Goal: Check status

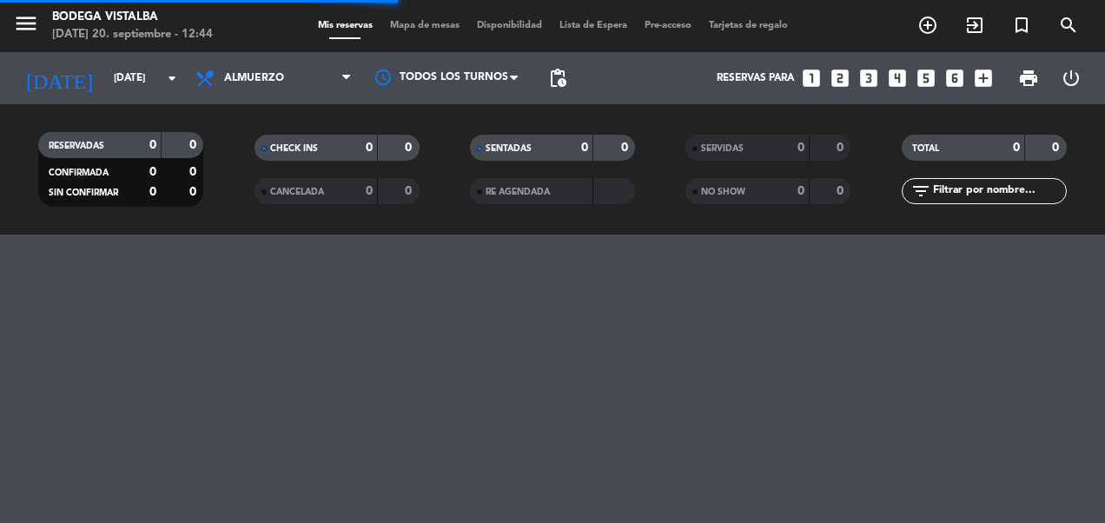
click at [105, 72] on input "[DATE]" at bounding box center [173, 78] width 137 height 30
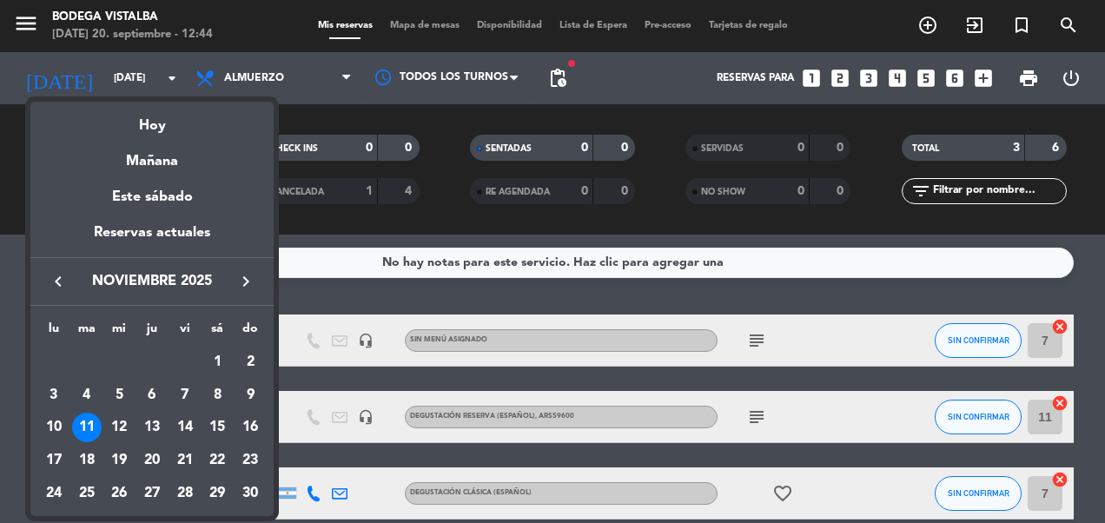
click at [96, 459] on div "18" at bounding box center [87, 461] width 30 height 30
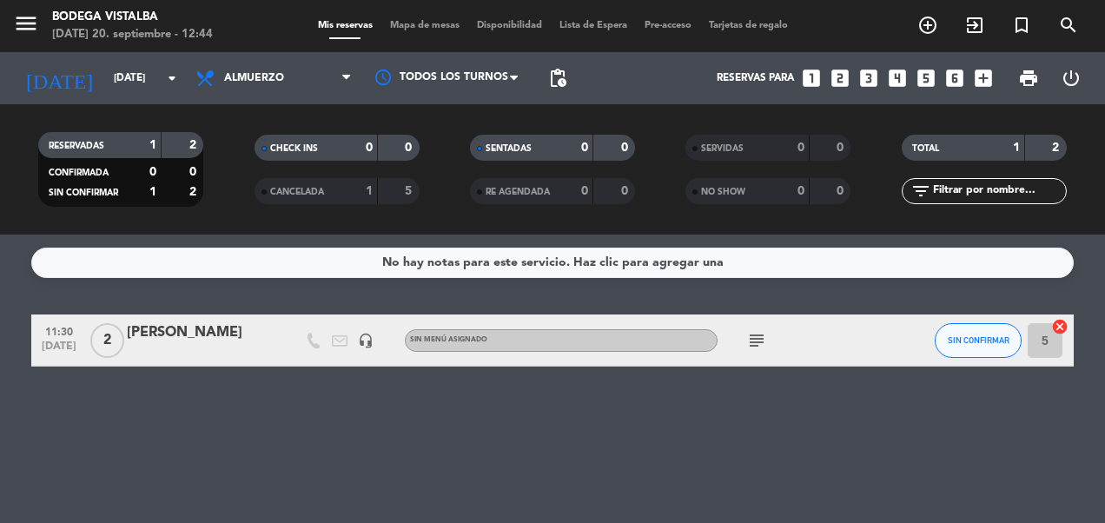
click at [753, 342] on icon "subject" at bounding box center [756, 340] width 21 height 21
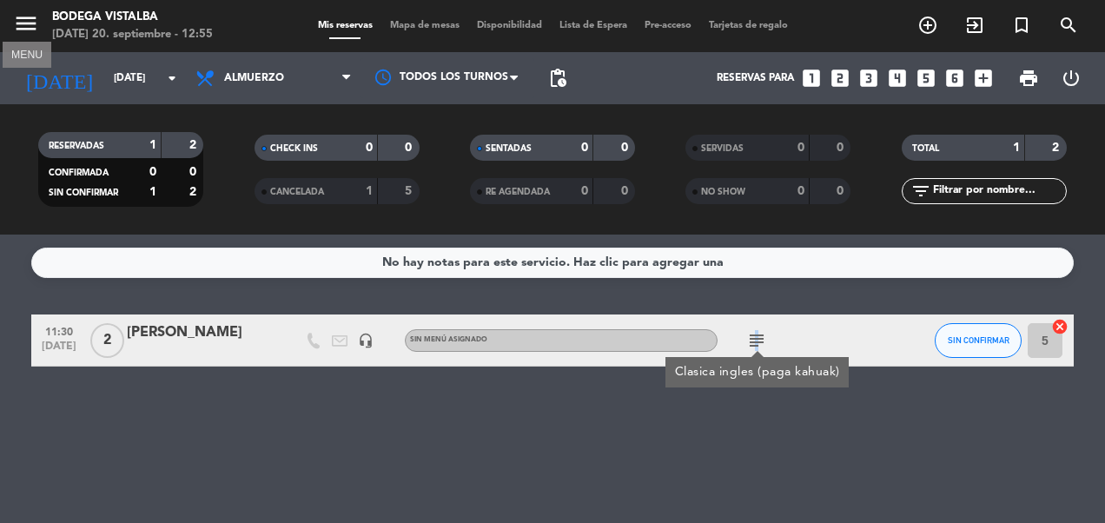
click at [24, 21] on icon "menu" at bounding box center [26, 23] width 26 height 26
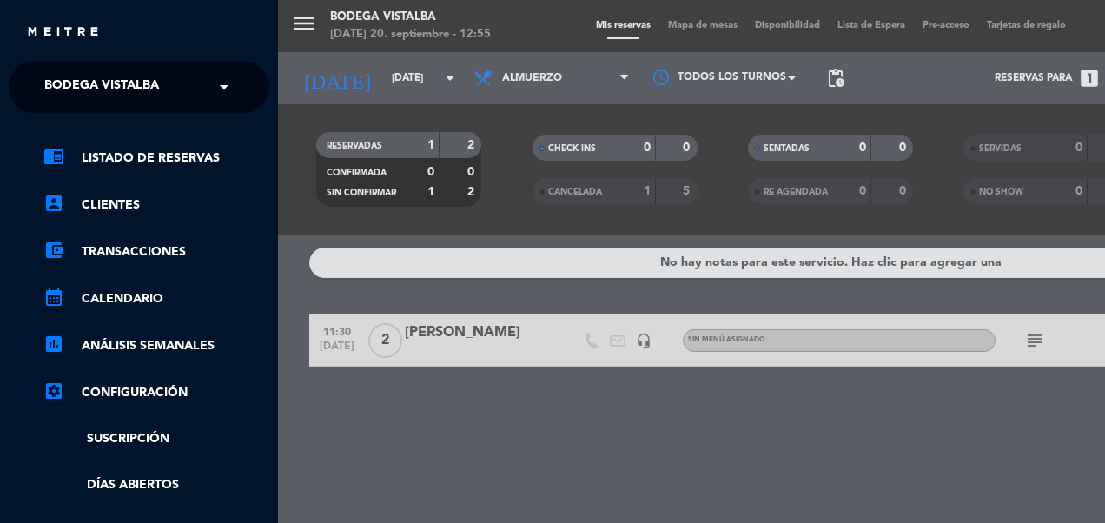
click at [303, 26] on div "menu BODEGA VISTALBA [DATE] 20. septiembre - 12:55 Mis reservas Mapa de mesas D…" at bounding box center [830, 261] width 1105 height 523
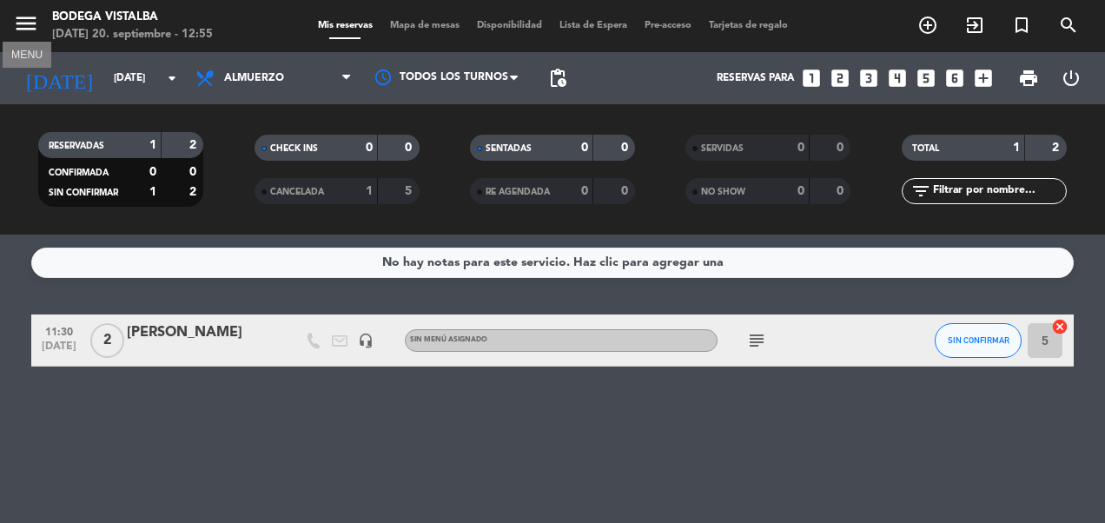
click at [27, 19] on icon "menu" at bounding box center [26, 23] width 26 height 26
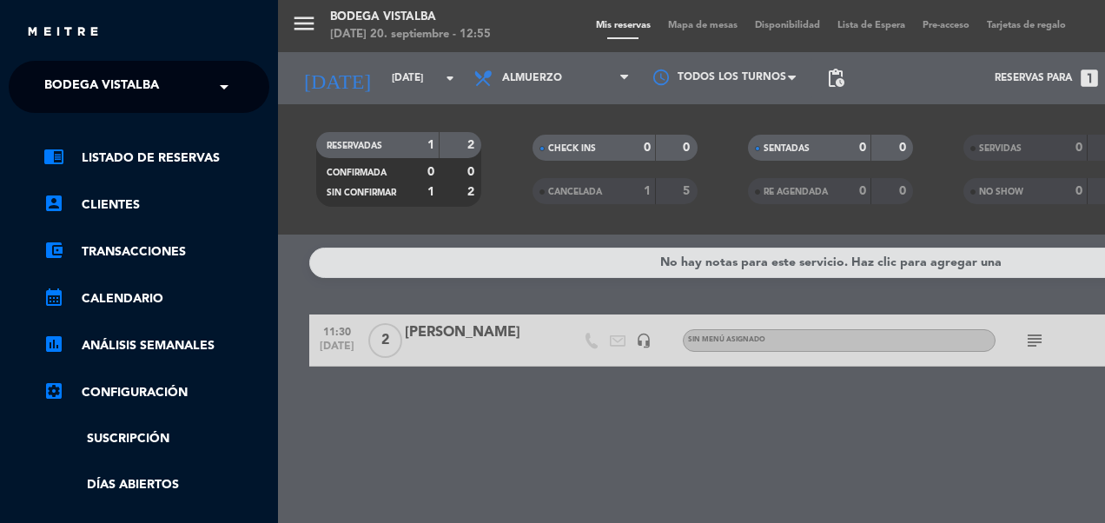
drag, startPoint x: 89, startPoint y: 92, endPoint x: 83, endPoint y: 111, distance: 20.1
click at [92, 94] on span "BODEGA VISTALBA" at bounding box center [101, 87] width 115 height 36
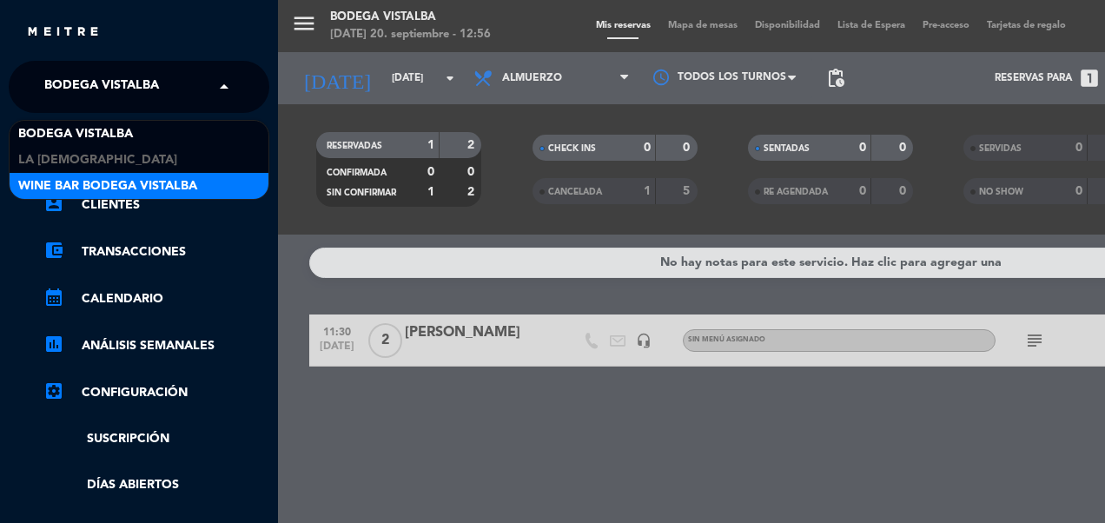
click at [80, 183] on span "Wine Bar Bodega Vistalba" at bounding box center [107, 186] width 179 height 20
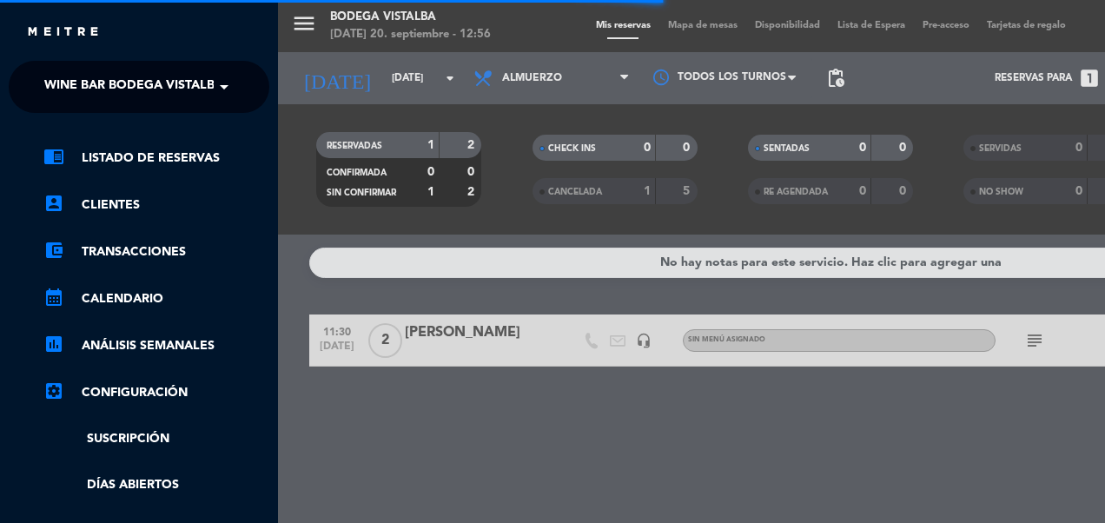
click at [355, 88] on div "menu BODEGA VISTALBA [DATE] 20. septiembre - 12:56 Mis reservas Mapa de mesas D…" at bounding box center [830, 261] width 1105 height 523
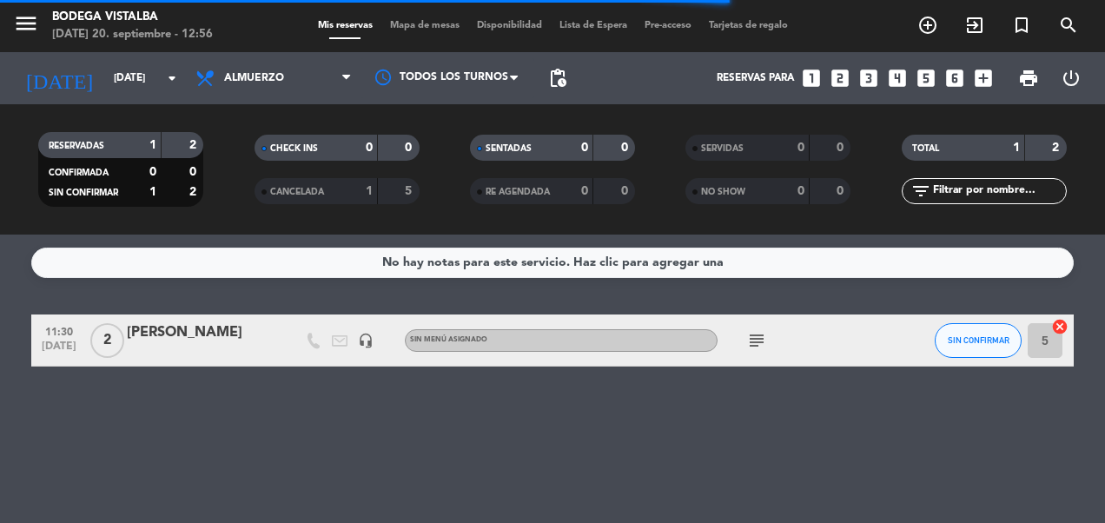
click at [115, 68] on input "[DATE]" at bounding box center [173, 78] width 137 height 30
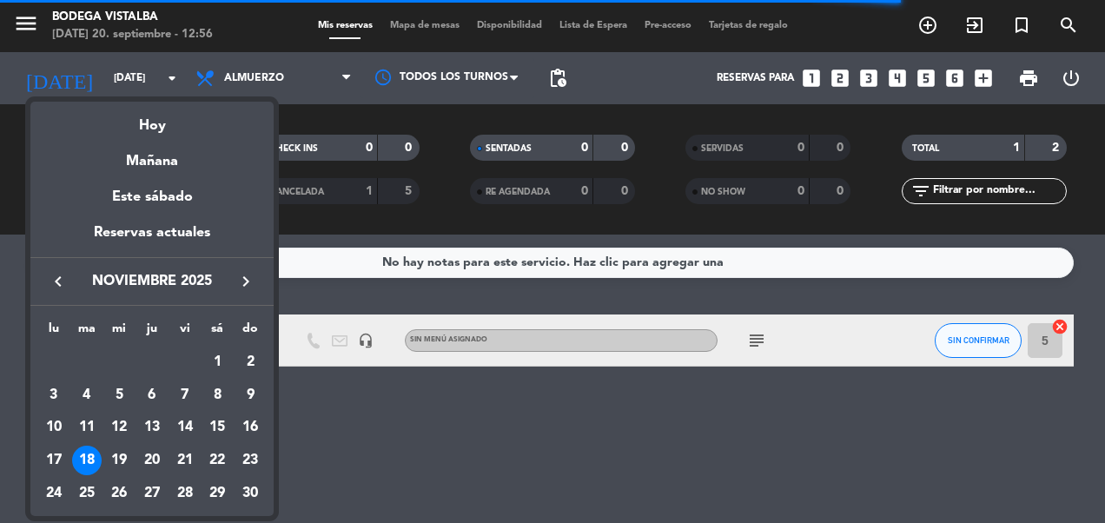
click at [163, 120] on div "Hoy" at bounding box center [151, 120] width 243 height 36
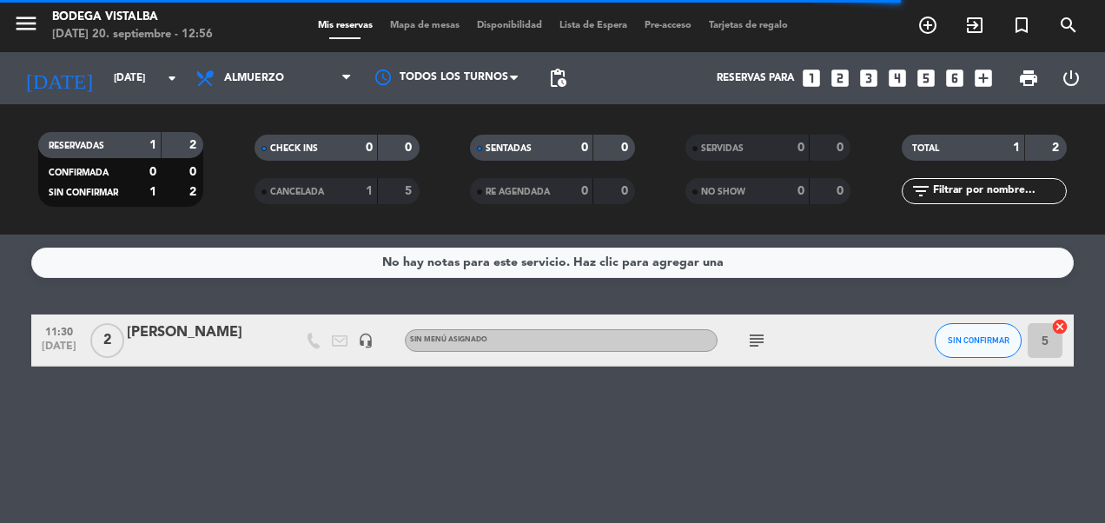
type input "[DATE]"
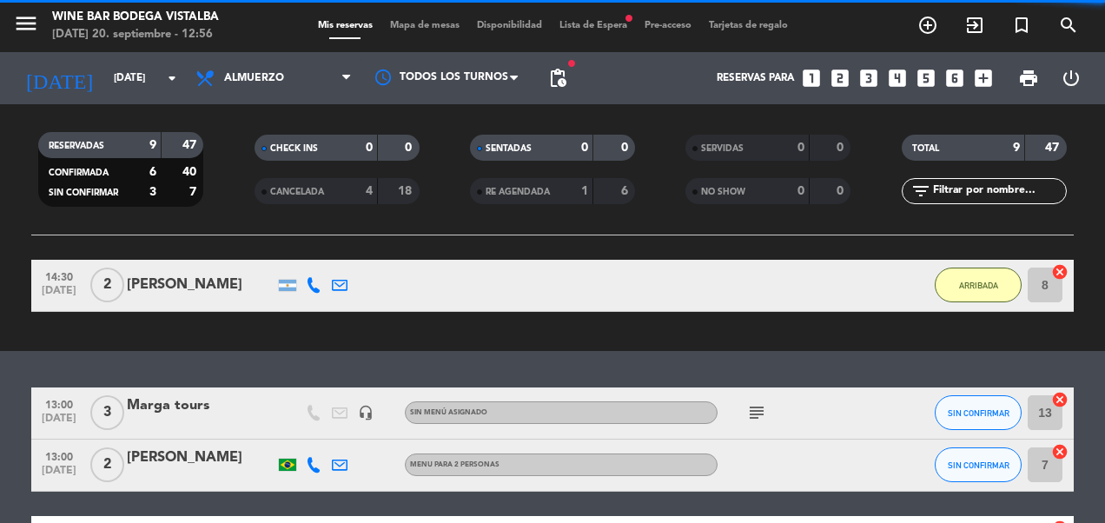
scroll to position [174, 0]
